Goal: Transaction & Acquisition: Book appointment/travel/reservation

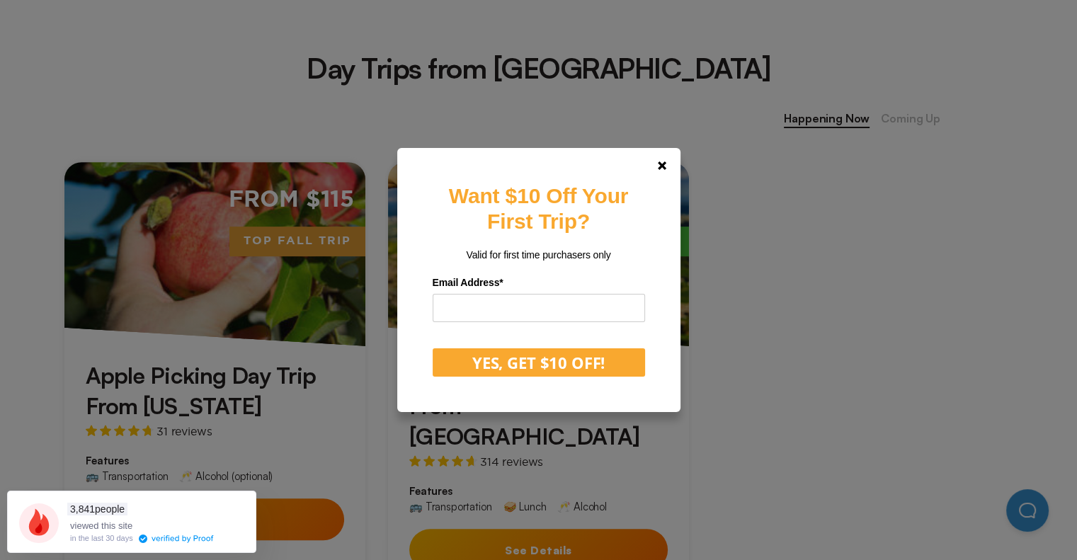
scroll to position [744, 0]
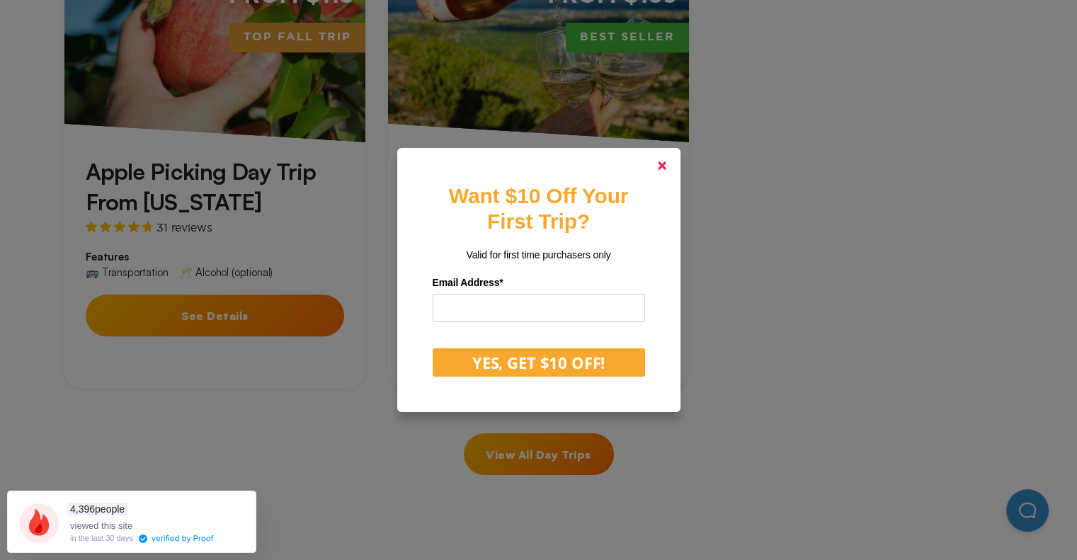
click at [666, 169] on icon at bounding box center [662, 166] width 9 height 9
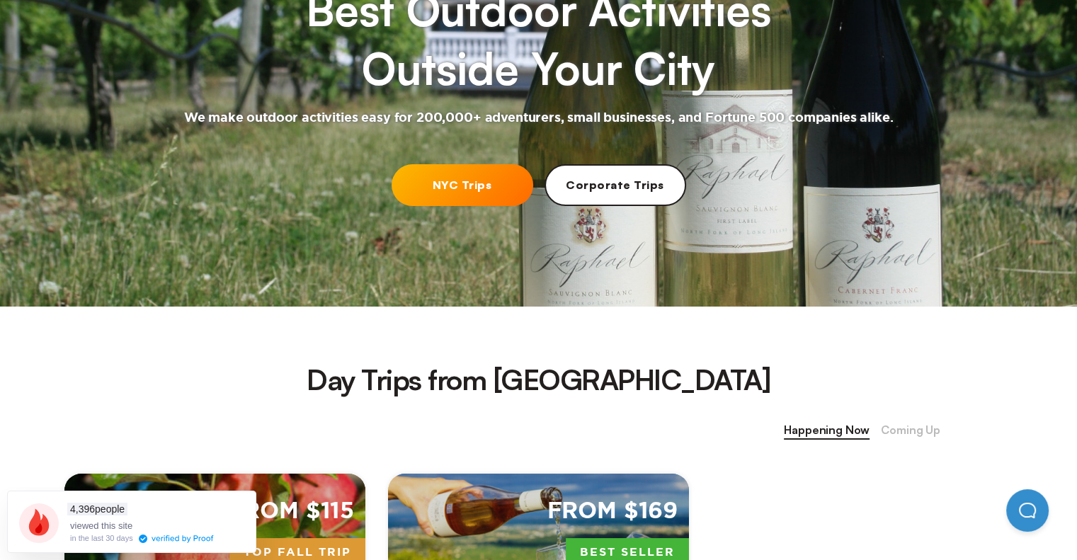
scroll to position [224, 0]
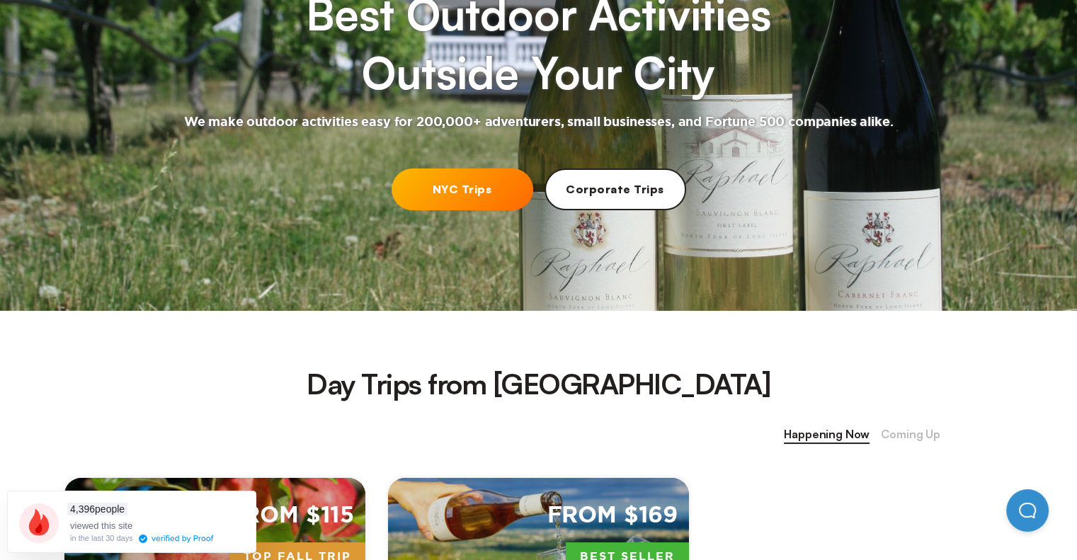
click at [915, 427] on span "Coming Up" at bounding box center [911, 435] width 60 height 18
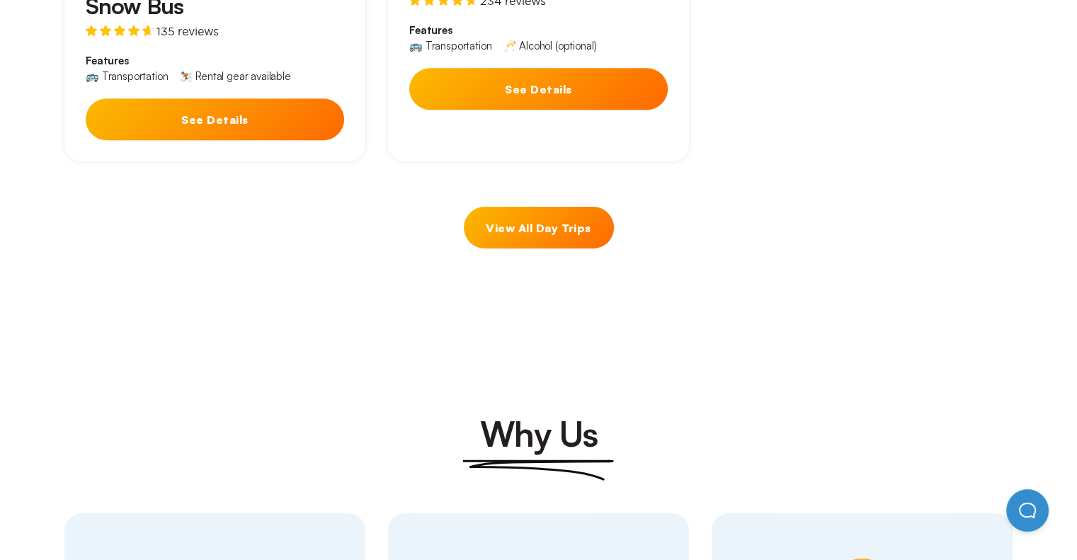
scroll to position [959, 0]
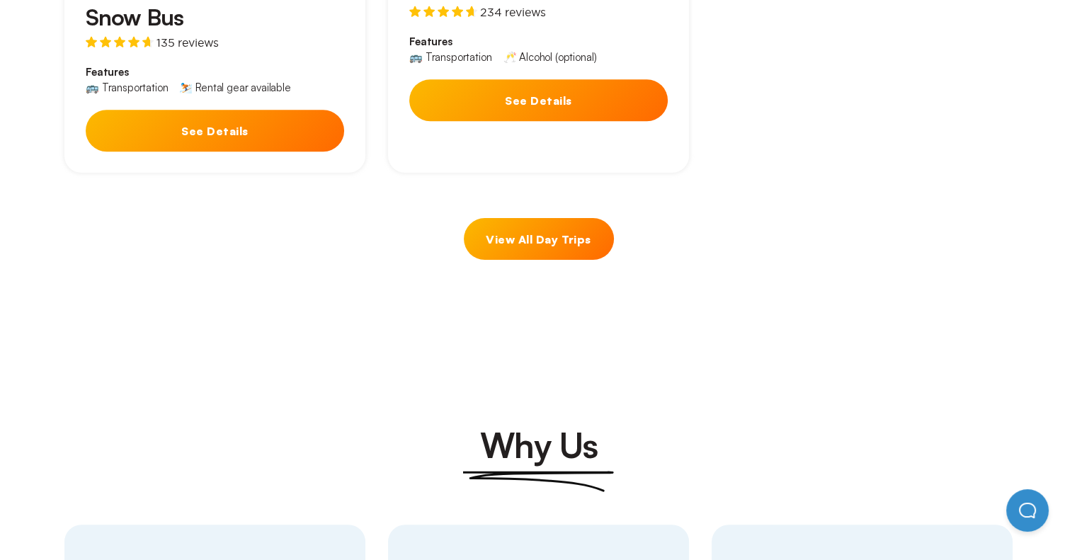
click at [558, 218] on link "View All Day Trips" at bounding box center [539, 239] width 150 height 42
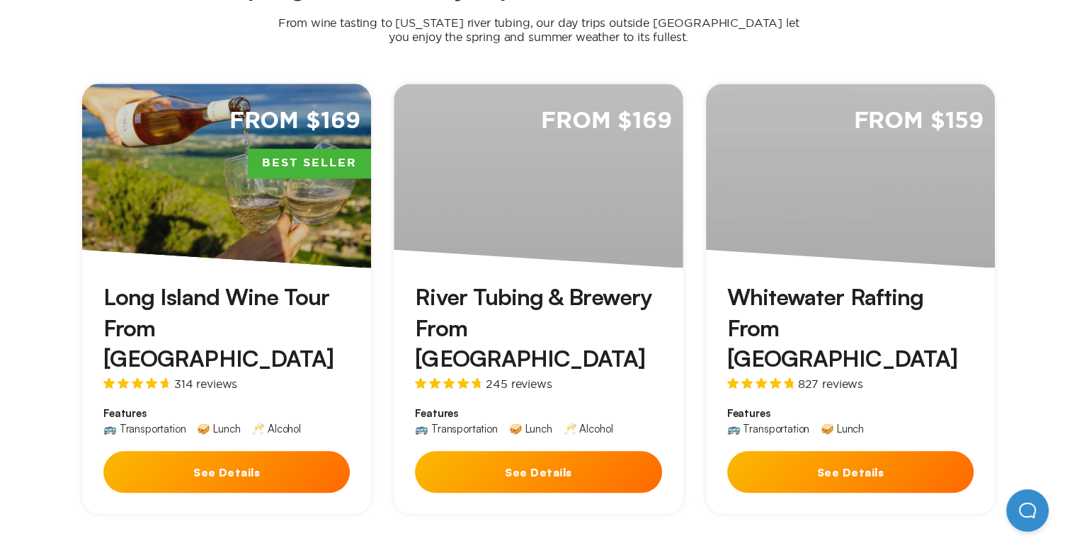
scroll to position [1020, 0]
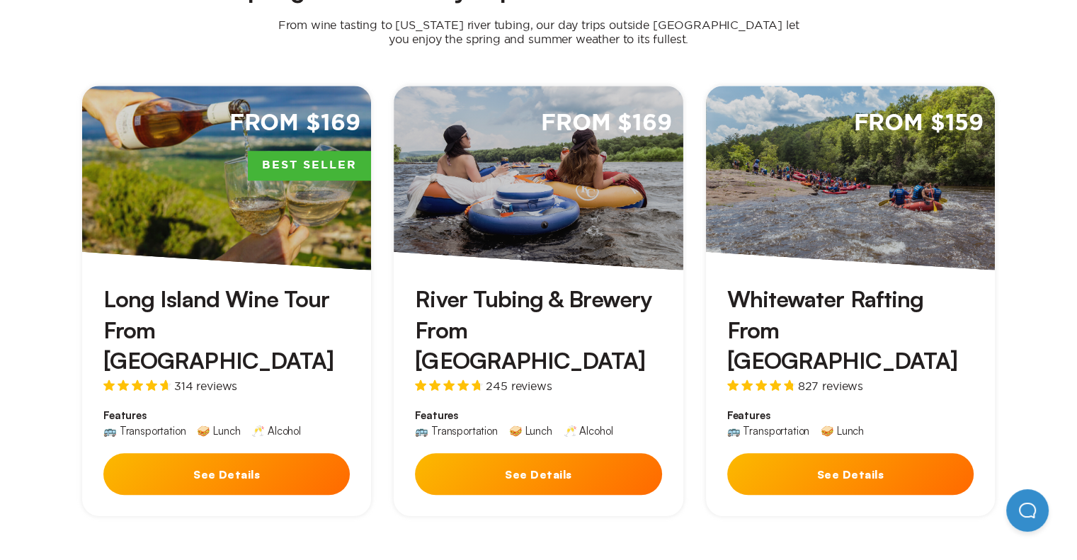
click at [830, 270] on div "Whitewater Rafting From [GEOGRAPHIC_DATA] 827 reviews Features 🚌 Transportation…" at bounding box center [850, 393] width 289 height 247
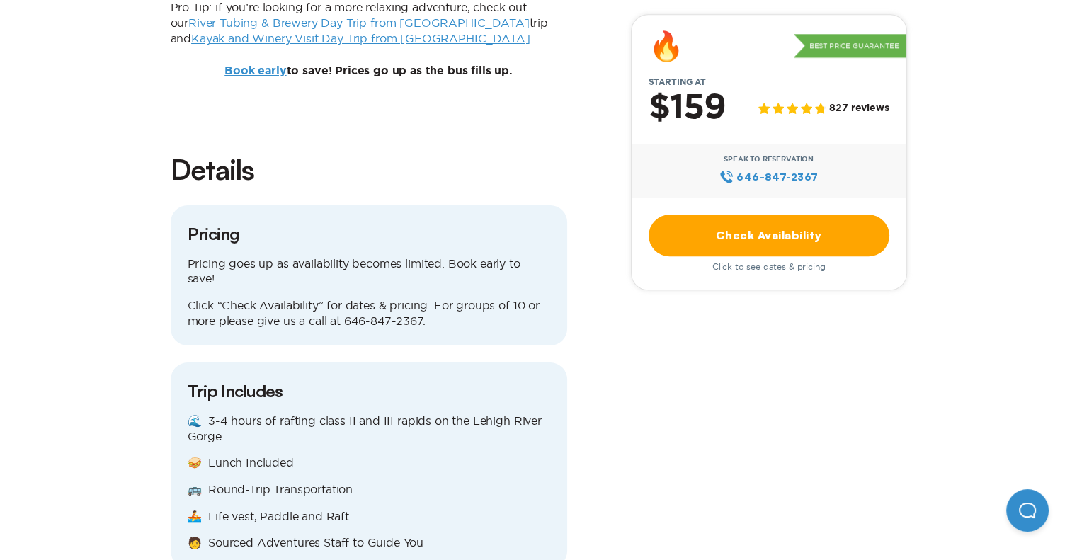
scroll to position [1454, 0]
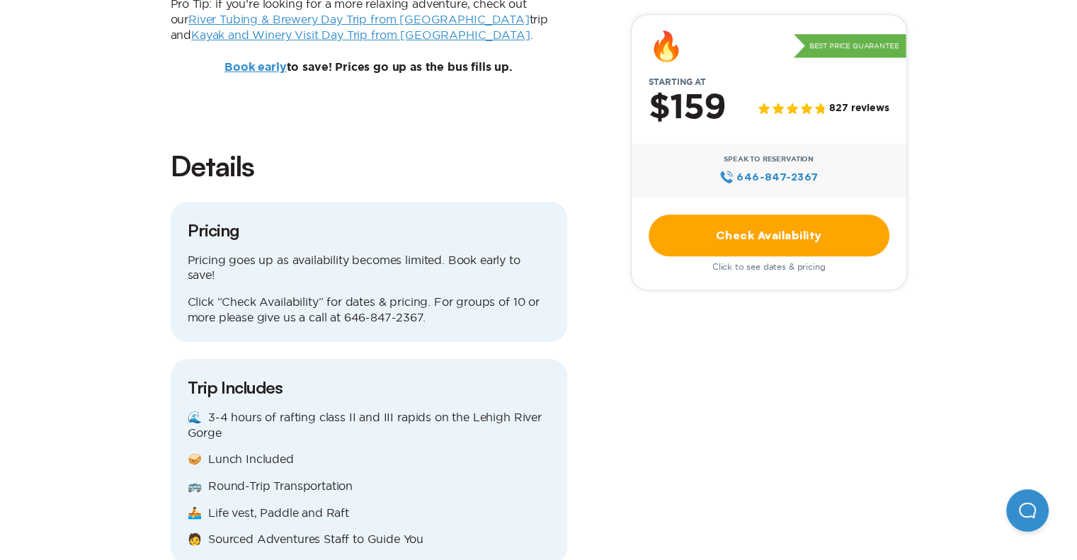
click at [767, 233] on link "Check Availability" at bounding box center [769, 236] width 241 height 42
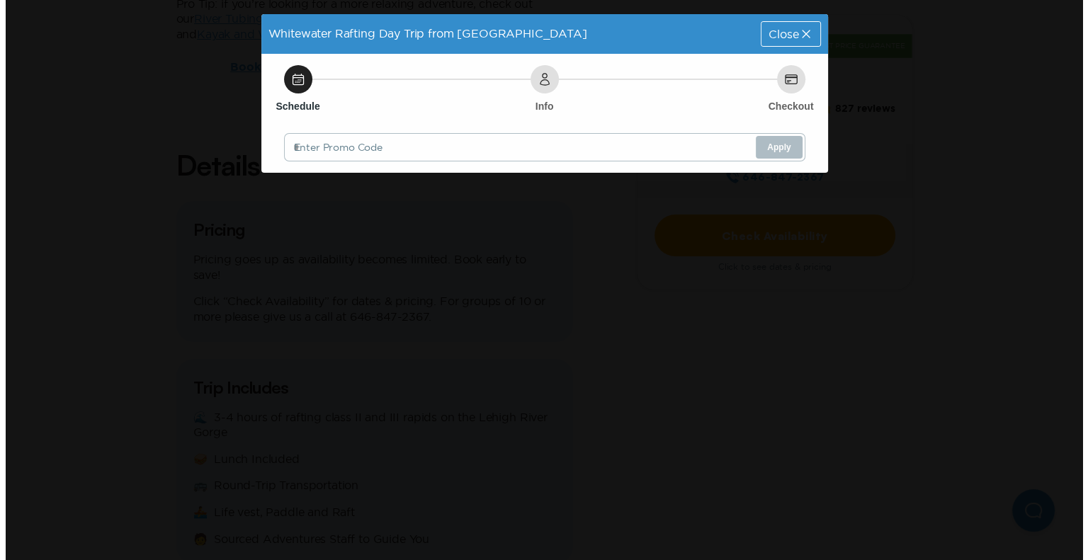
scroll to position [0, 0]
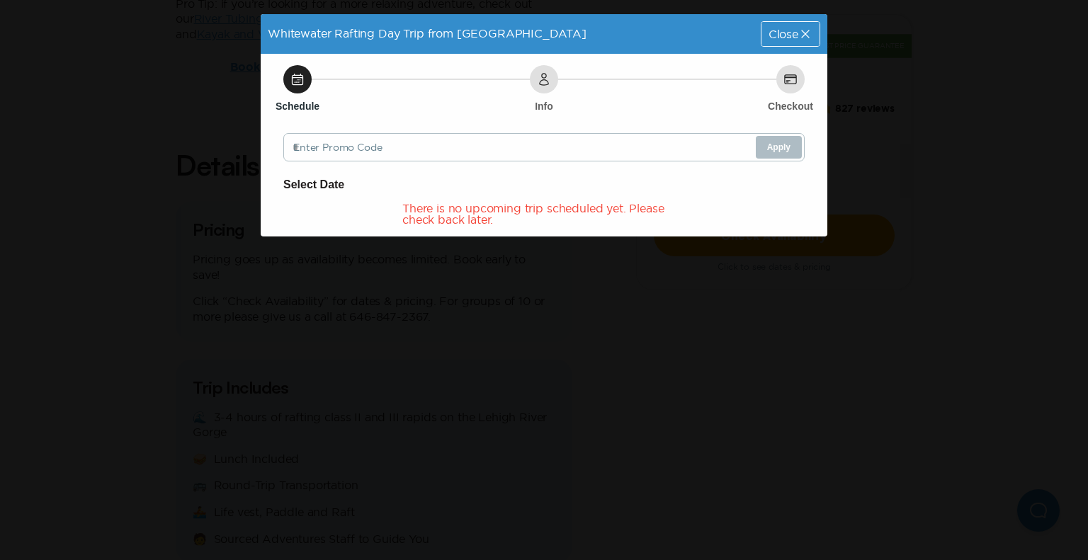
click at [796, 34] on span "Close" at bounding box center [784, 33] width 30 height 11
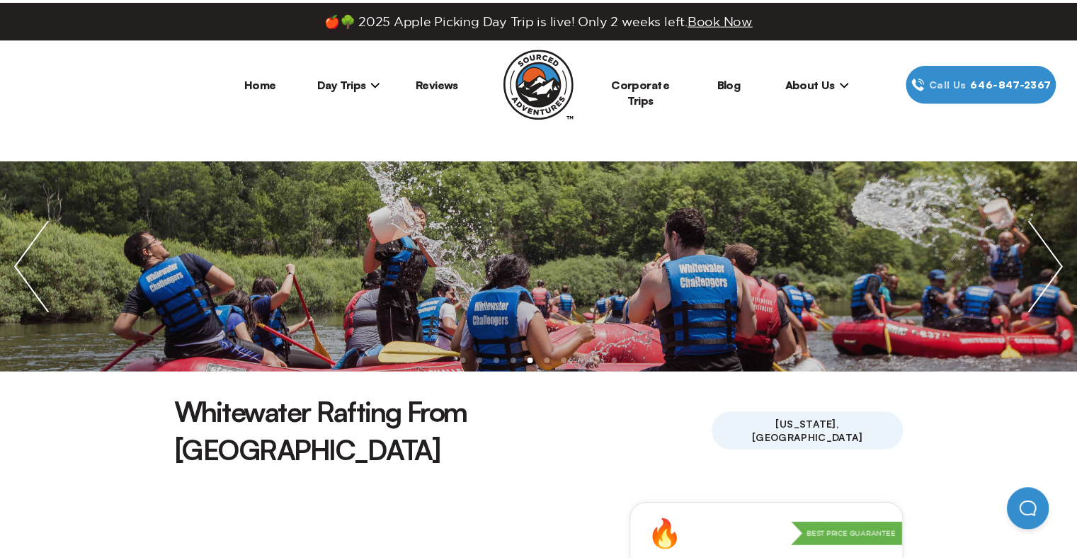
scroll to position [1454, 0]
